Goal: Task Accomplishment & Management: Use online tool/utility

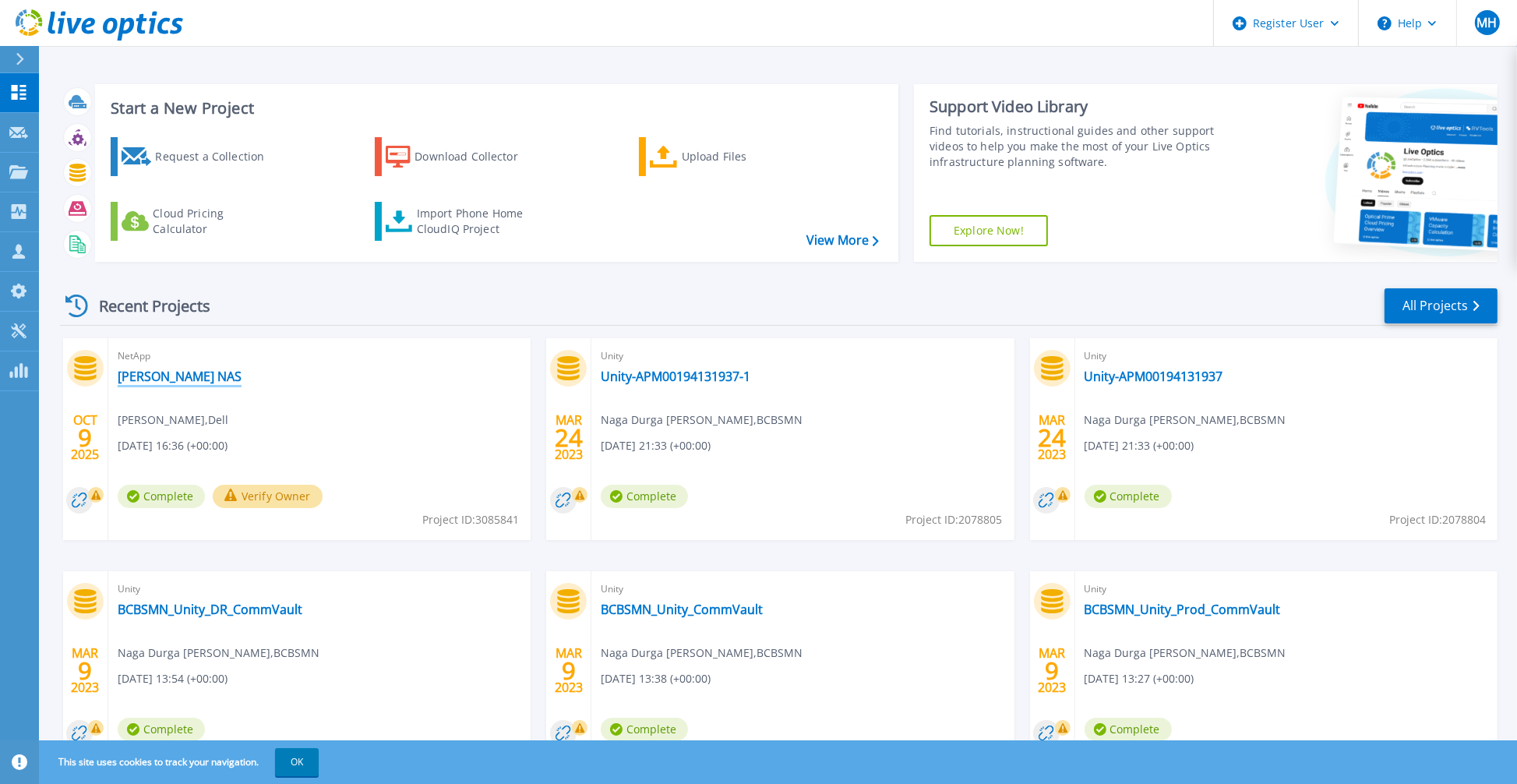
click at [159, 375] on link "[PERSON_NAME] NAS" at bounding box center [179, 376] width 124 height 15
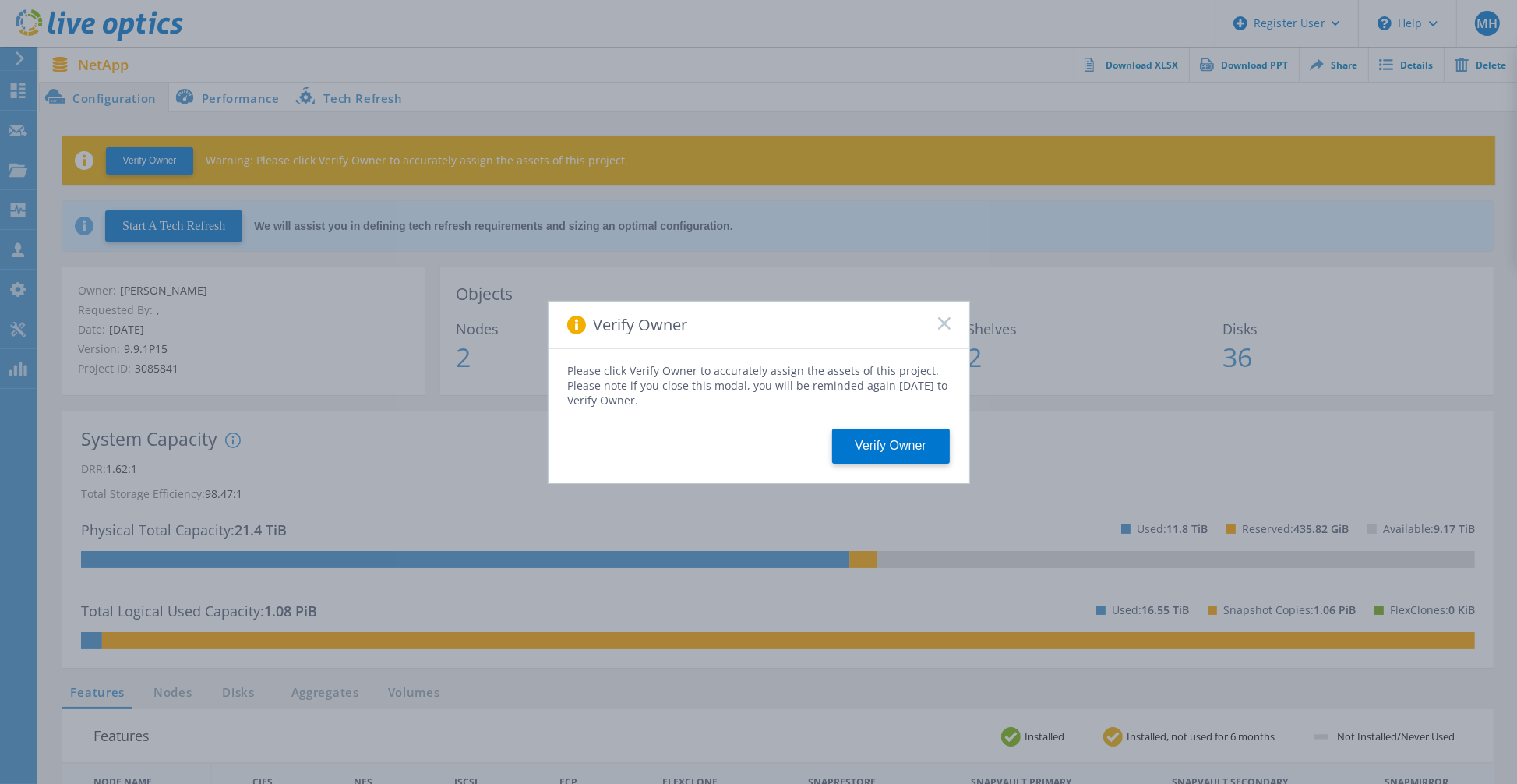
click at [742, 45] on div "Verify Owner Please click Verify Owner to accurately assign the assets of this …" at bounding box center [758, 392] width 1517 height 784
click at [887, 446] on button "Verify Owner" at bounding box center [891, 445] width 117 height 35
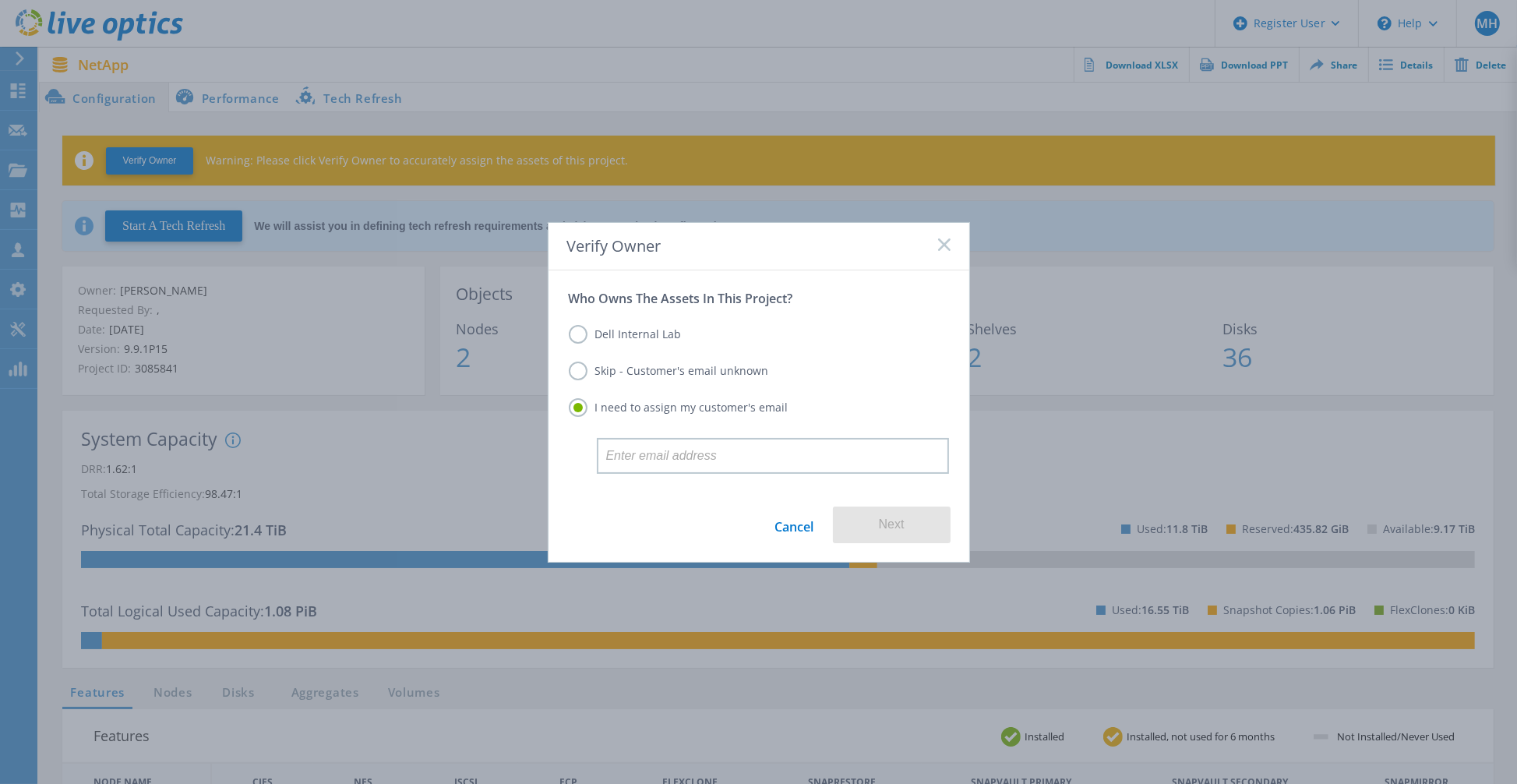
click at [587, 374] on label "Skip - Customer's email unknown" at bounding box center [668, 371] width 200 height 19
click at [0, 0] on input "Skip - Customer's email unknown" at bounding box center [0, 0] width 0 height 0
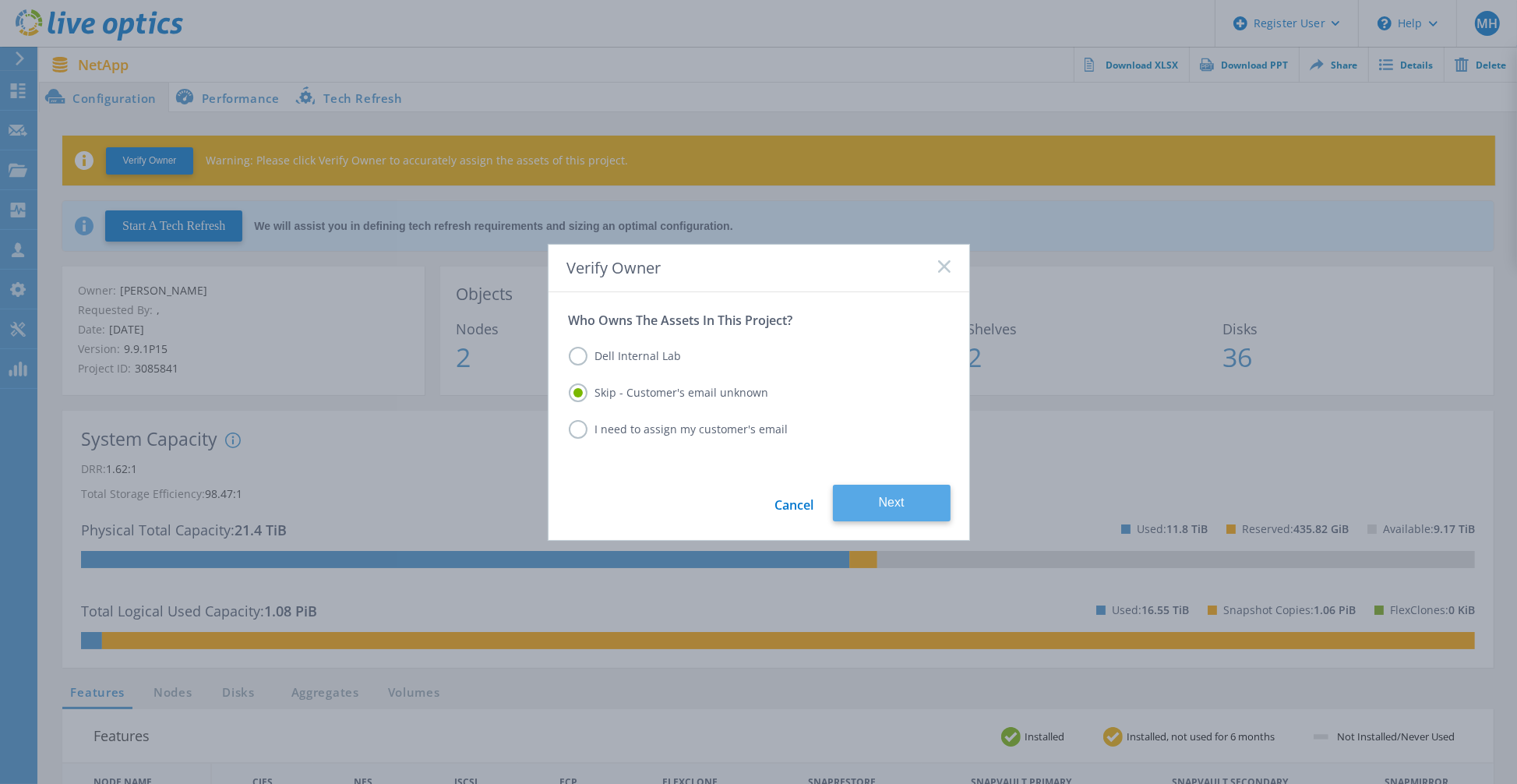
click at [875, 490] on button "Next" at bounding box center [892, 503] width 117 height 36
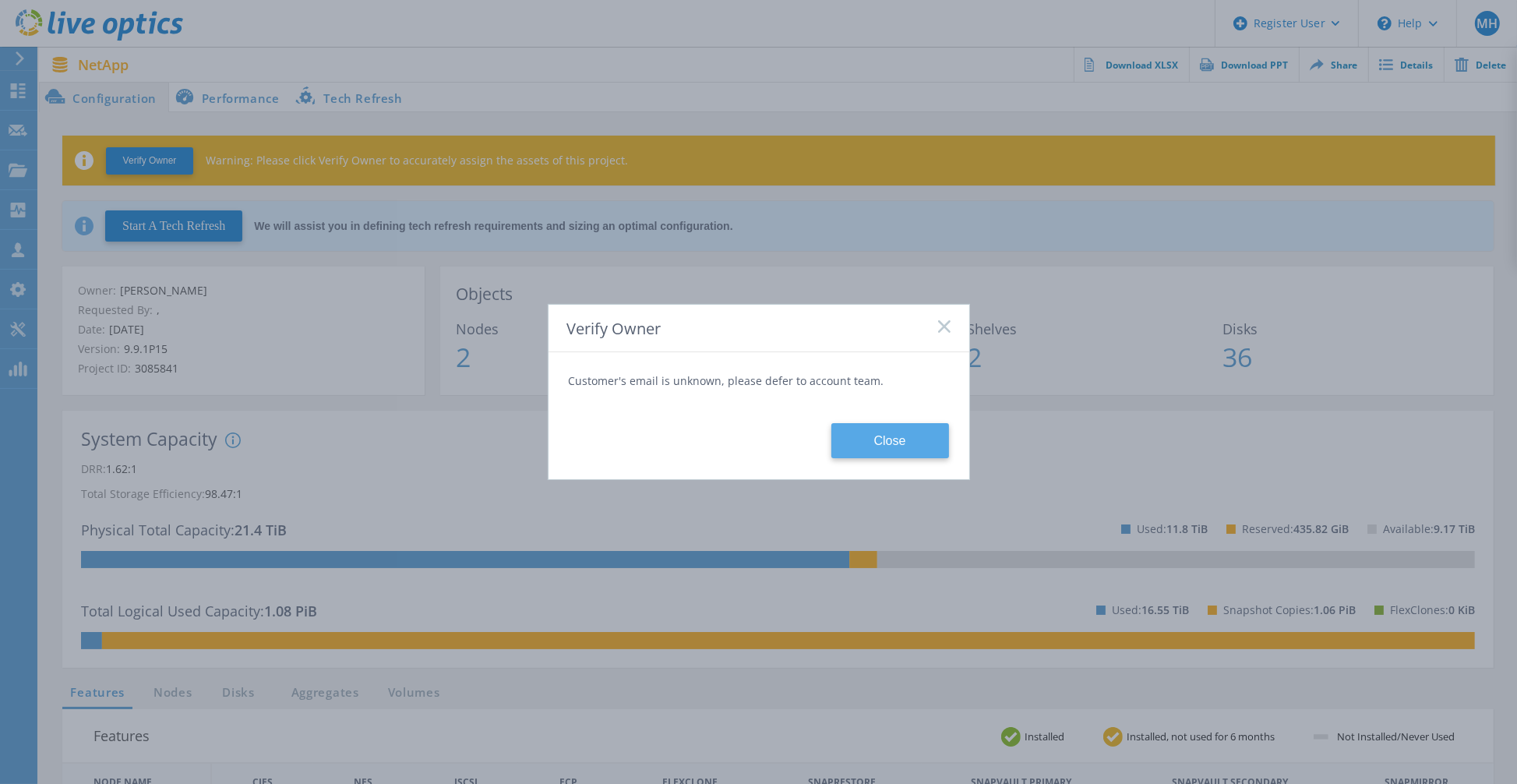
click at [901, 446] on button "Close" at bounding box center [890, 440] width 117 height 35
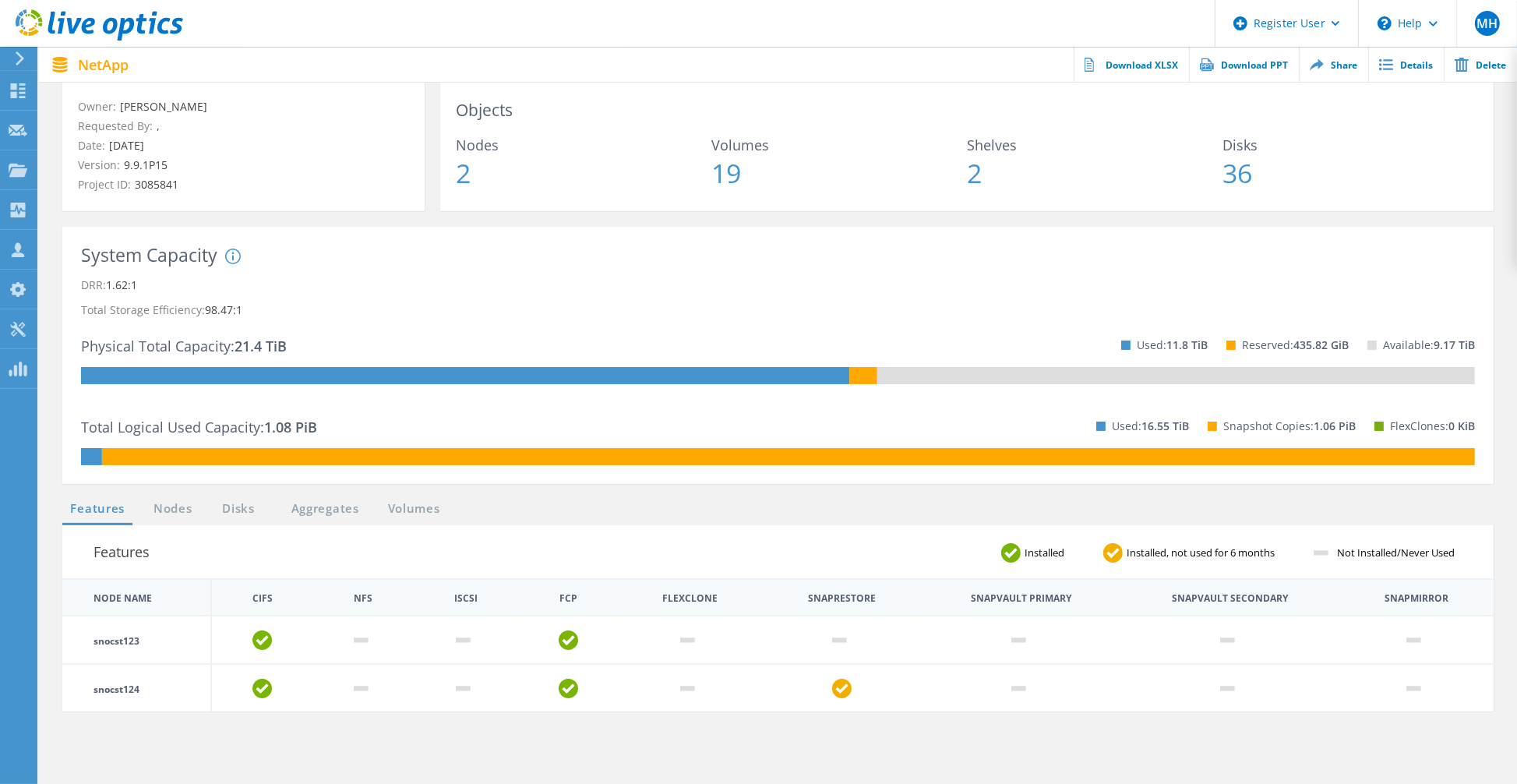
scroll to position [312, 0]
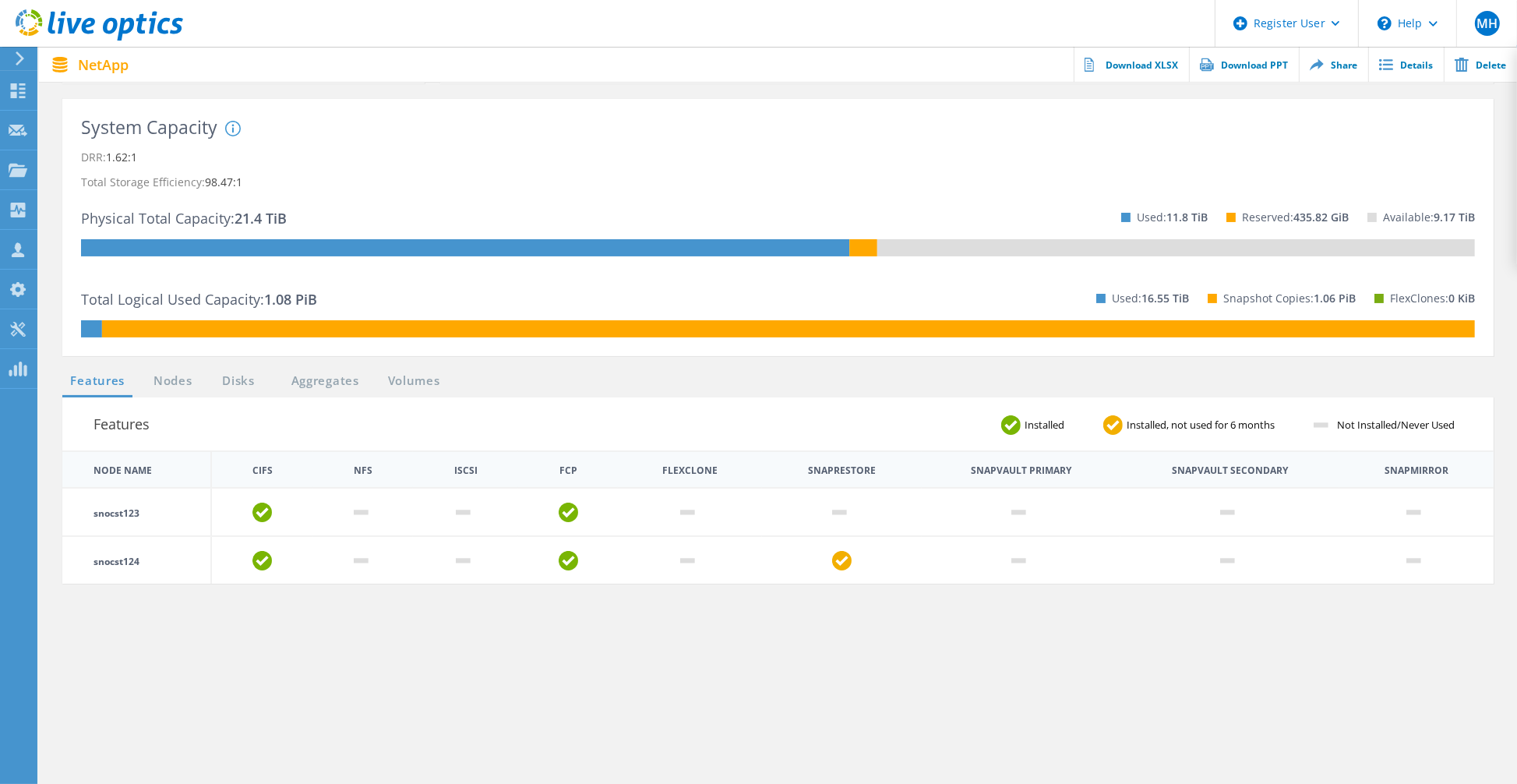
click at [670, 699] on div "Features Installed Installed, not used for 6 months Not Installed/Never Used No…" at bounding box center [778, 665] width 1447 height 536
click at [761, 689] on div "Features Installed Installed, not used for 6 months Not Installed/Never Used No…" at bounding box center [778, 665] width 1447 height 536
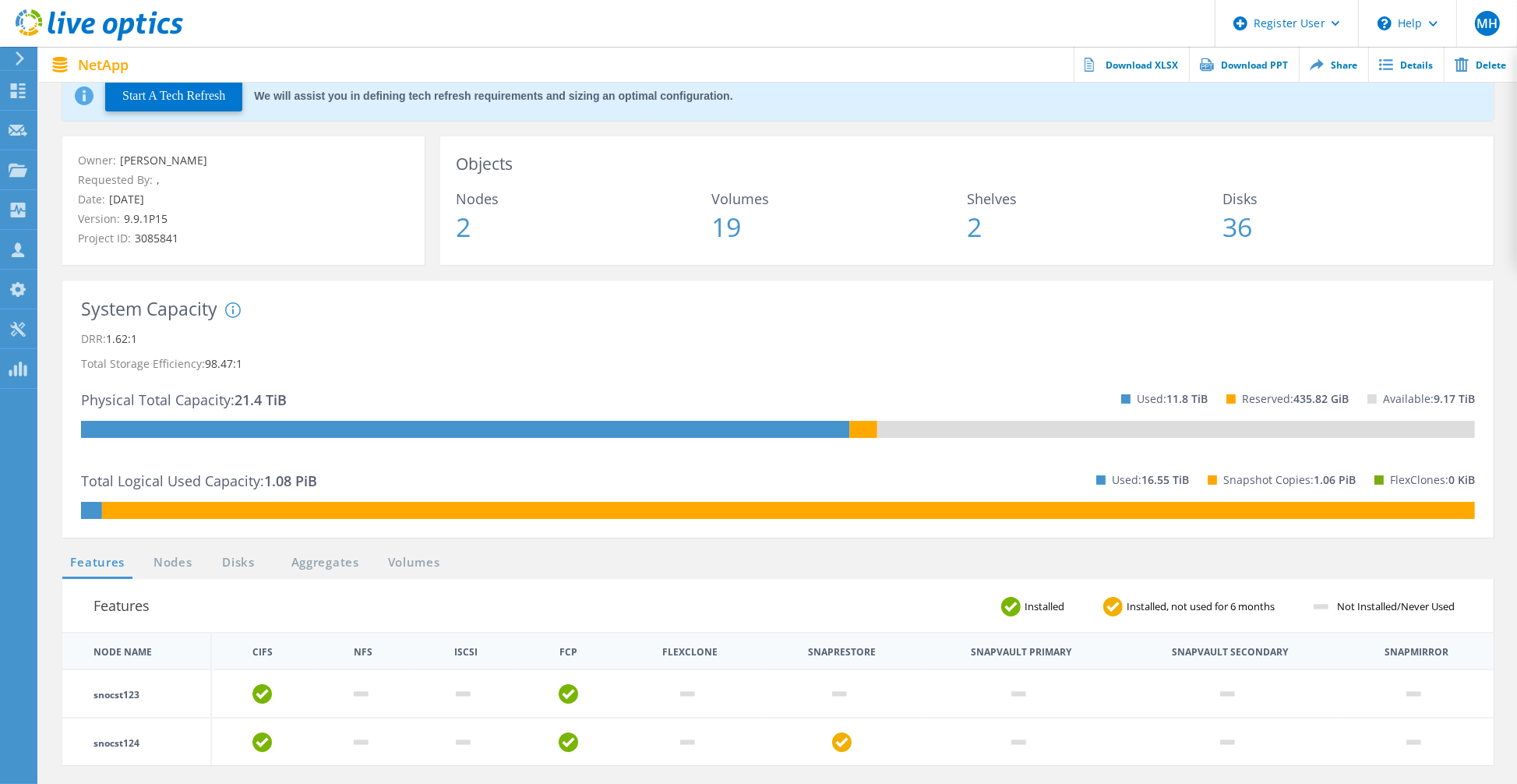
scroll to position [0, 0]
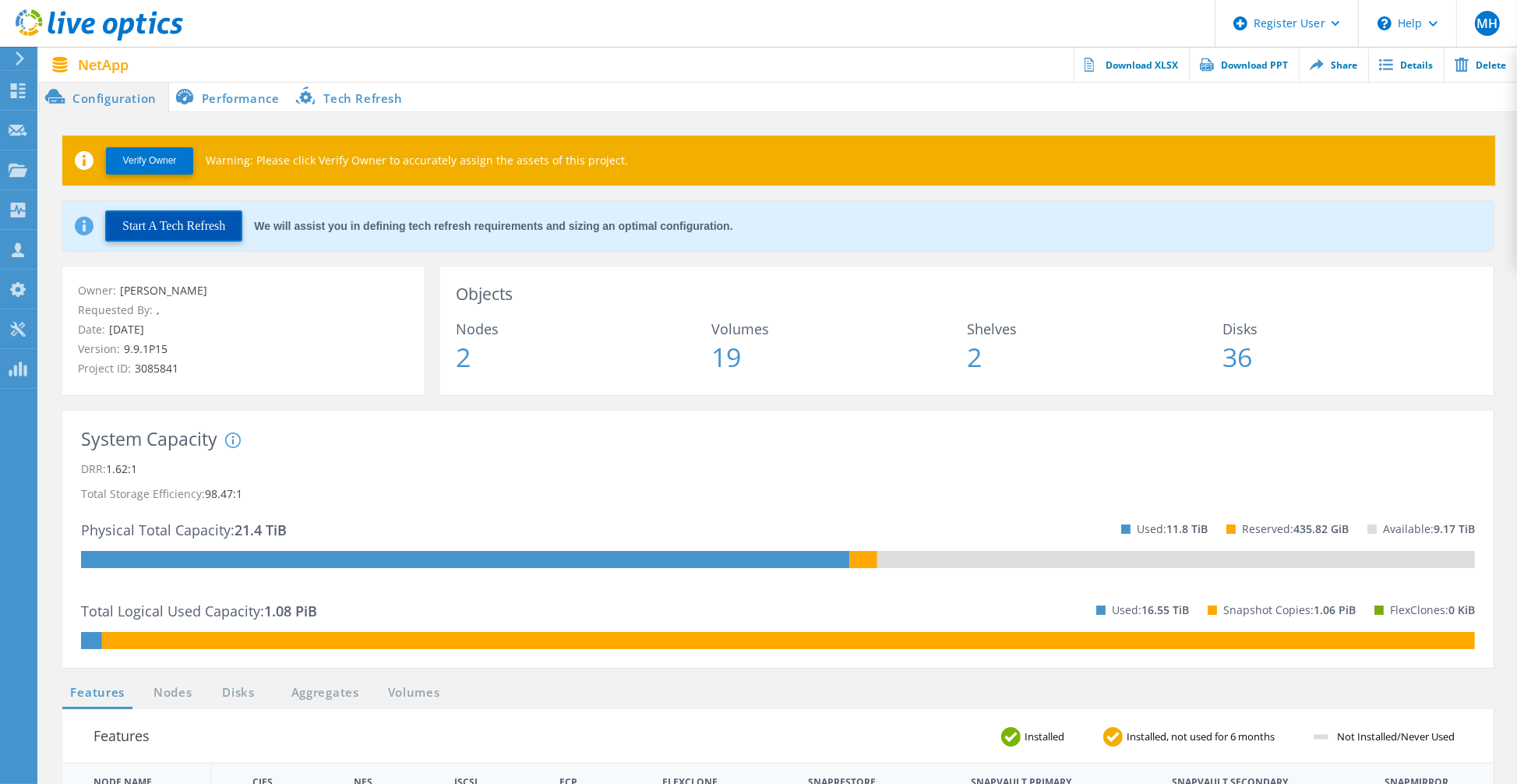
click at [196, 219] on button "Start A Tech Refresh" at bounding box center [173, 226] width 137 height 31
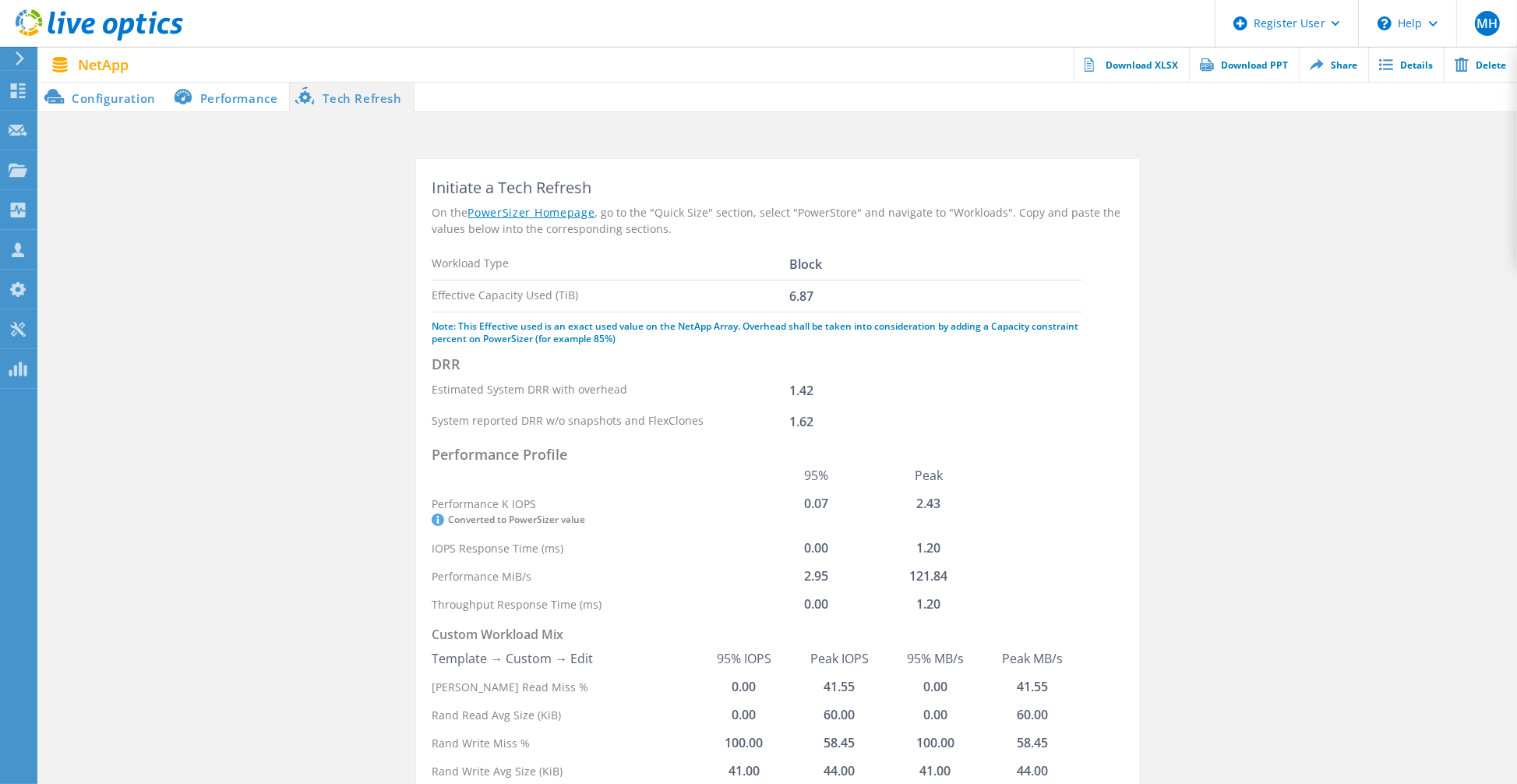
click at [636, 300] on div "Effective Capacity Used (TiB)" at bounding box center [610, 296] width 357 height 13
click at [135, 97] on li "Configuration" at bounding box center [103, 96] width 128 height 31
